Goal: Use online tool/utility: Utilize a website feature to perform a specific function

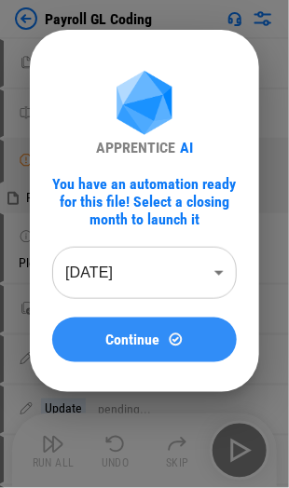
click at [141, 333] on span "Continue" at bounding box center [133, 339] width 54 height 15
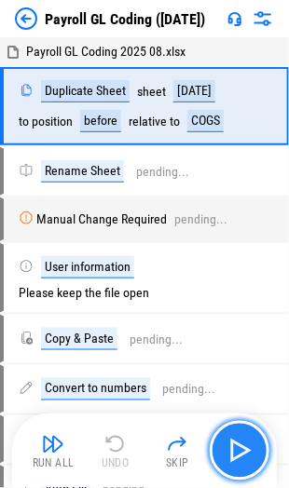
click at [238, 446] on img "button" at bounding box center [239, 451] width 30 height 30
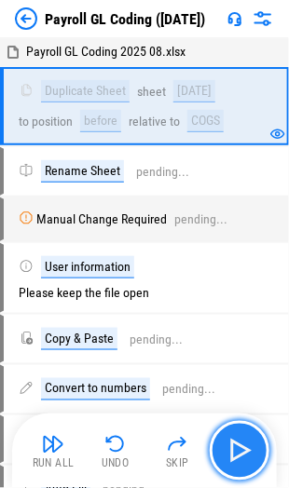
click at [238, 453] on img "button" at bounding box center [239, 451] width 30 height 30
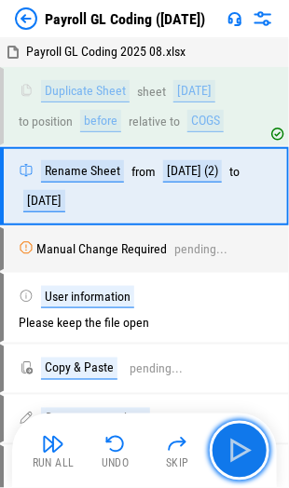
drag, startPoint x: 234, startPoint y: 438, endPoint x: 261, endPoint y: 436, distance: 27.1
click at [234, 437] on img "button" at bounding box center [239, 451] width 30 height 30
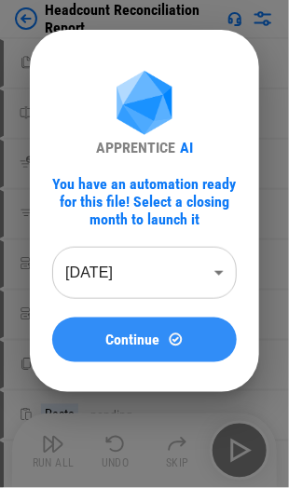
click at [177, 335] on img at bounding box center [176, 339] width 16 height 16
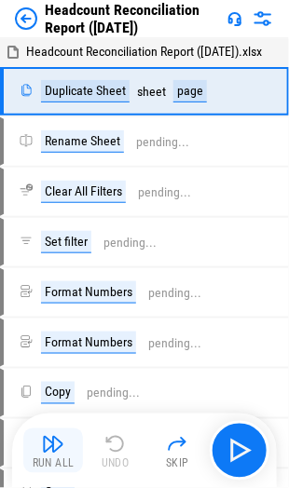
click at [52, 450] on img "button" at bounding box center [53, 444] width 22 height 22
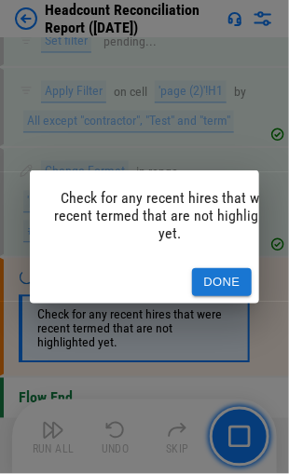
scroll to position [1779, 0]
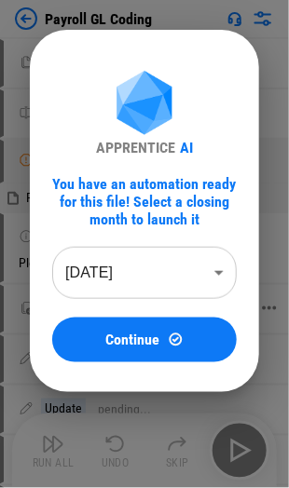
drag, startPoint x: 135, startPoint y: 343, endPoint x: 148, endPoint y: 335, distance: 15.0
click at [135, 341] on span "Continue" at bounding box center [133, 339] width 54 height 15
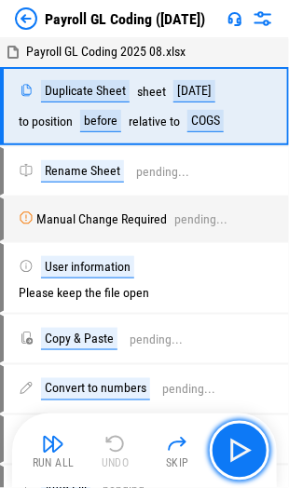
click at [229, 443] on img "button" at bounding box center [239, 451] width 30 height 30
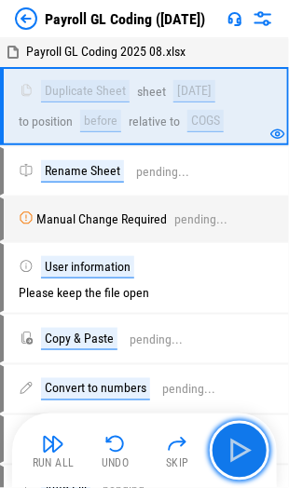
click at [229, 443] on img "button" at bounding box center [239, 451] width 30 height 30
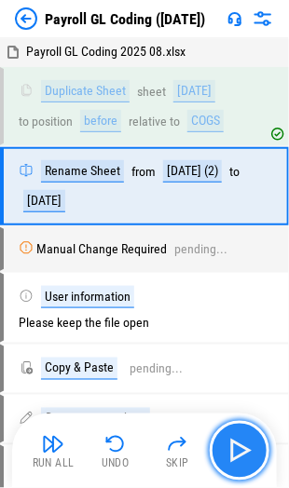
click at [238, 447] on img "button" at bounding box center [239, 451] width 30 height 30
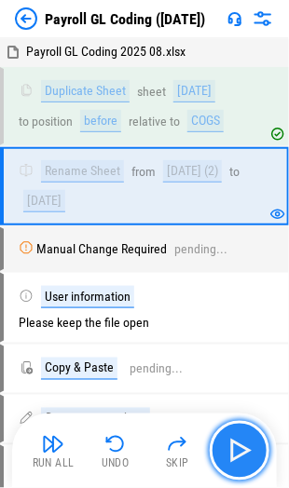
click at [237, 446] on img "button" at bounding box center [239, 451] width 30 height 30
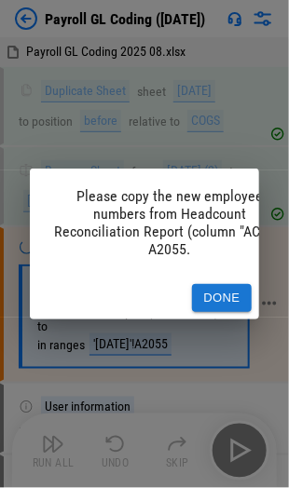
click at [228, 284] on button "Done" at bounding box center [222, 298] width 60 height 29
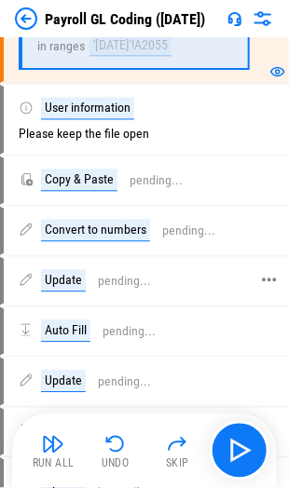
scroll to position [186, 0]
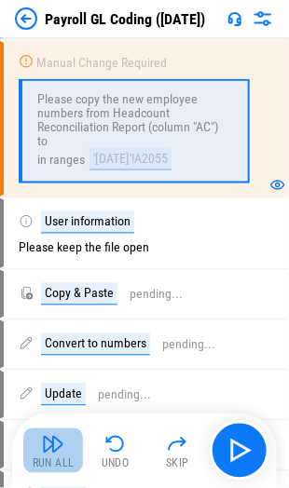
click at [54, 447] on img "button" at bounding box center [53, 444] width 22 height 22
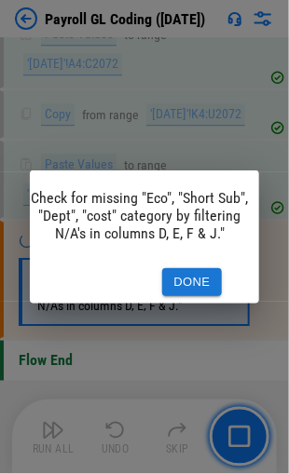
scroll to position [0, 0]
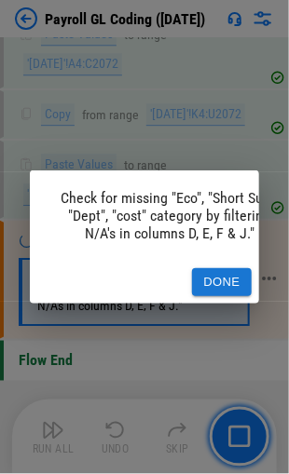
click at [215, 268] on button "Done" at bounding box center [222, 282] width 60 height 29
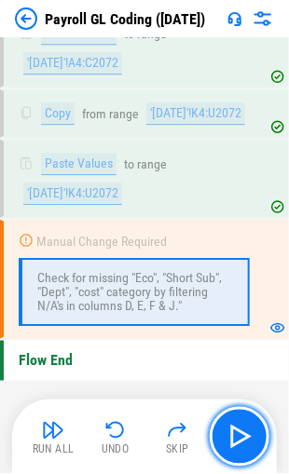
scroll to position [3414, 0]
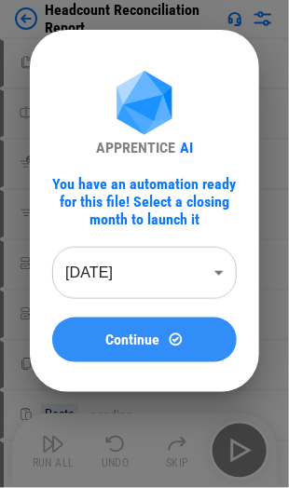
click at [148, 346] on span "Continue" at bounding box center [133, 339] width 54 height 15
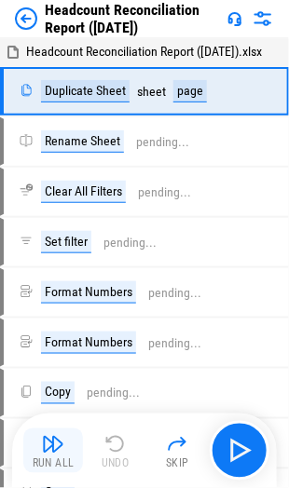
click at [52, 441] on img "button" at bounding box center [53, 444] width 22 height 22
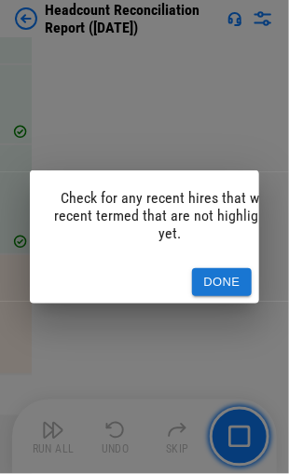
scroll to position [0, 49]
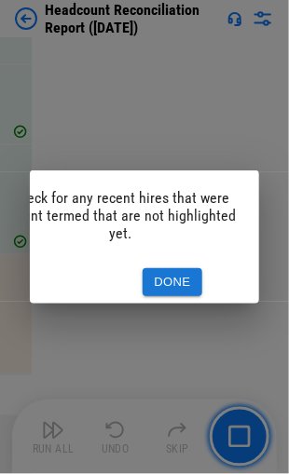
drag, startPoint x: 181, startPoint y: 276, endPoint x: 200, endPoint y: 294, distance: 26.4
click at [181, 276] on button "Done" at bounding box center [172, 282] width 60 height 29
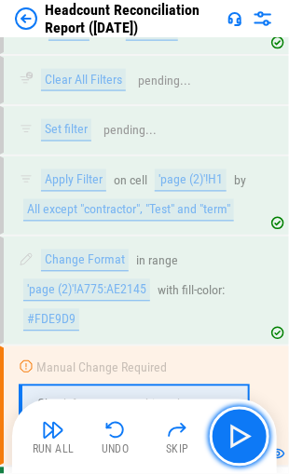
scroll to position [1780, 0]
